Goal: Information Seeking & Learning: Learn about a topic

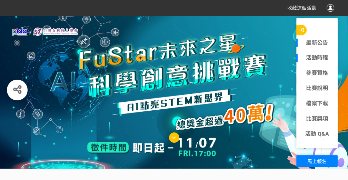
click at [316, 56] on link "活動時程" at bounding box center [317, 58] width 41 height 8
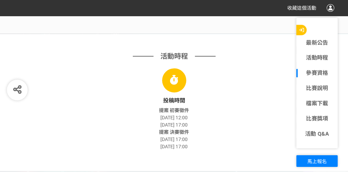
scroll to position [238, 0]
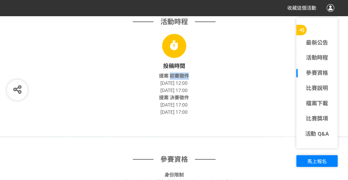
drag, startPoint x: 171, startPoint y: 74, endPoint x: 188, endPoint y: 75, distance: 17.3
click at [188, 75] on span "提案 初賽徵件" at bounding box center [174, 76] width 30 height 6
drag, startPoint x: 167, startPoint y: 89, endPoint x: 180, endPoint y: 89, distance: 12.8
click at [180, 89] on span "[DATE] 17:00" at bounding box center [174, 91] width 27 height 6
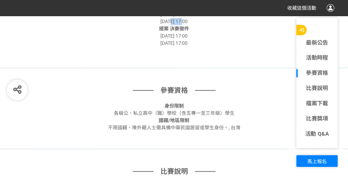
scroll to position [341, 0]
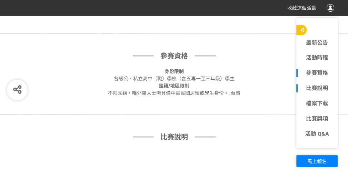
click at [319, 88] on link "比賽說明" at bounding box center [317, 88] width 41 height 8
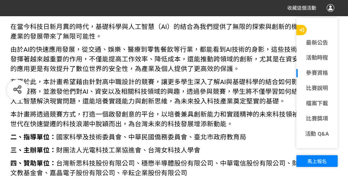
scroll to position [664, 0]
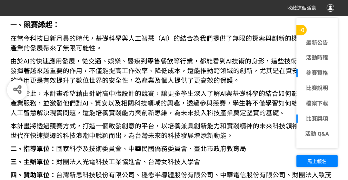
click at [319, 118] on link "比賽獎項" at bounding box center [317, 119] width 41 height 8
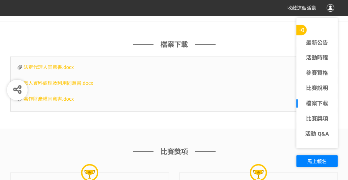
scroll to position [2939, 0]
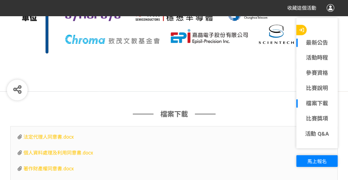
click at [316, 42] on link "最新公告" at bounding box center [317, 43] width 41 height 8
